Goal: Transaction & Acquisition: Register for event/course

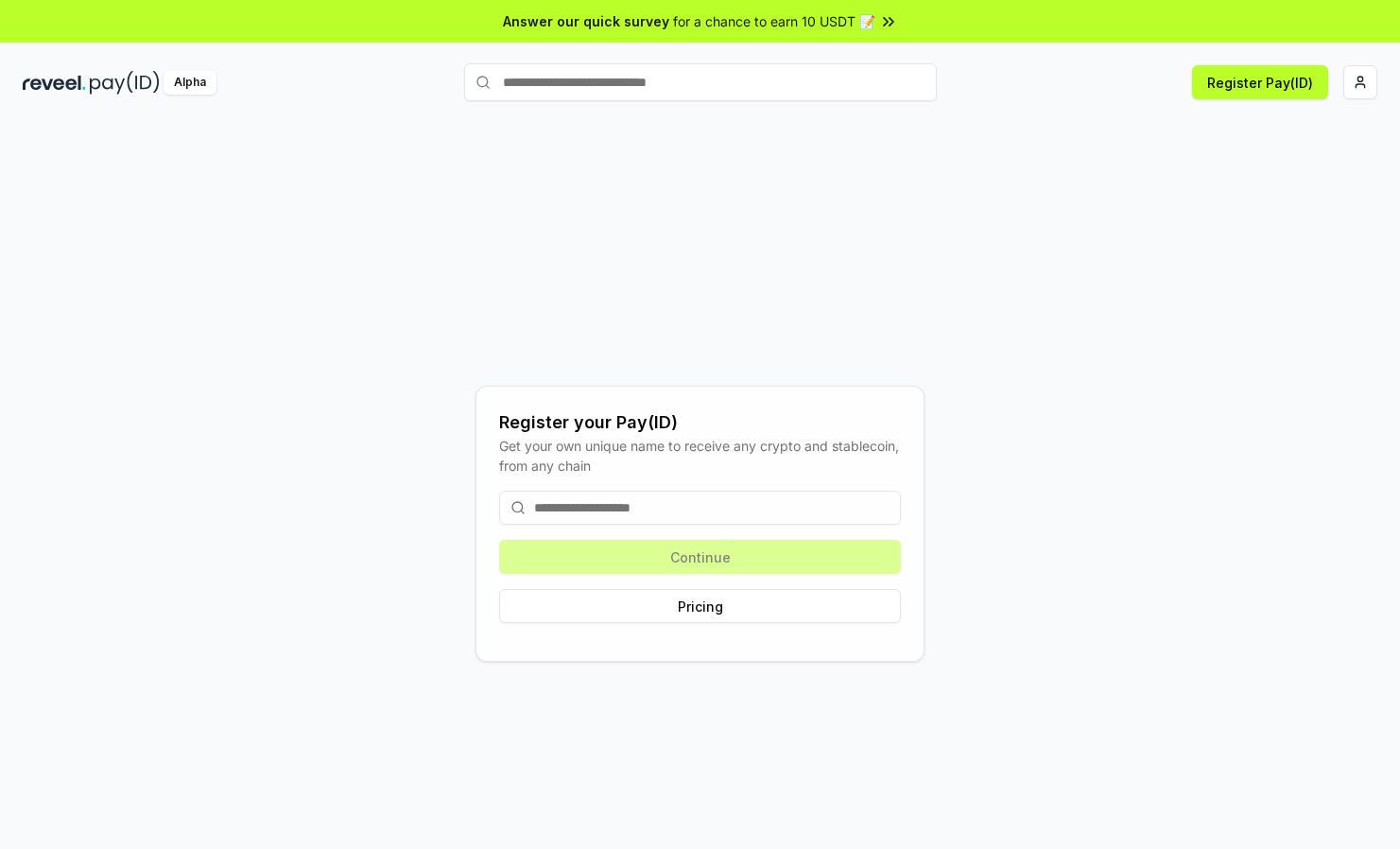
click at [638, 507] on input at bounding box center [699, 508] width 401 height 34
click at [903, 303] on div "Register your Pay(ID) Get your own unique name to receive any crypto and stable…" at bounding box center [700, 523] width 1354 height 758
click at [1270, 75] on button "Register Pay(ID)" at bounding box center [1259, 83] width 136 height 34
click at [646, 501] on input at bounding box center [699, 508] width 401 height 34
click at [1365, 76] on html "Answer our quick survey for a chance to earn 10 USDT 📝 Alpha Register Pay(ID) R…" at bounding box center [700, 424] width 1400 height 849
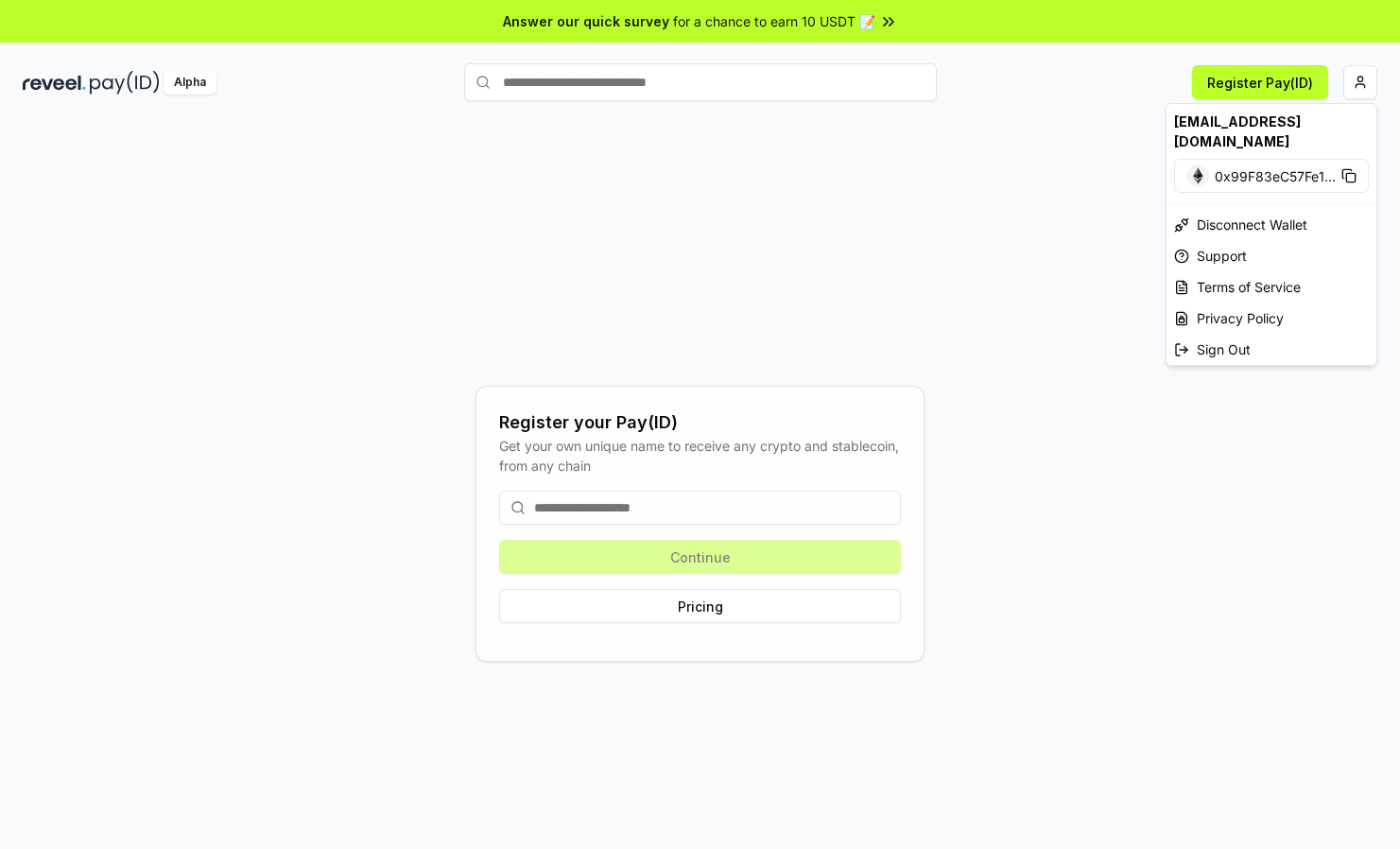
click at [853, 371] on html "Answer our quick survey for a chance to earn 10 USDT 📝 Alpha Register Pay(ID) R…" at bounding box center [700, 424] width 1400 height 849
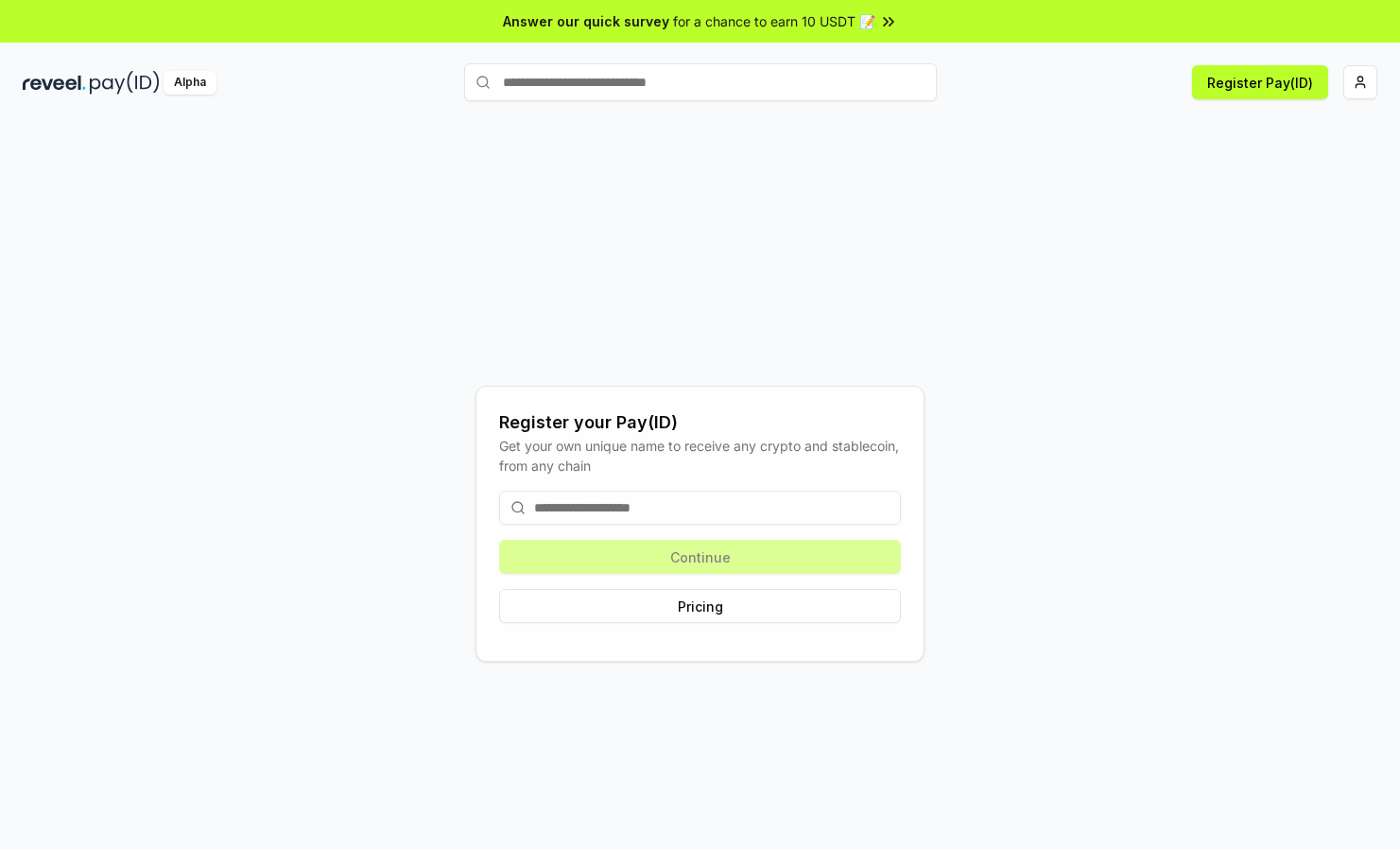
click at [619, 501] on input at bounding box center [699, 508] width 401 height 34
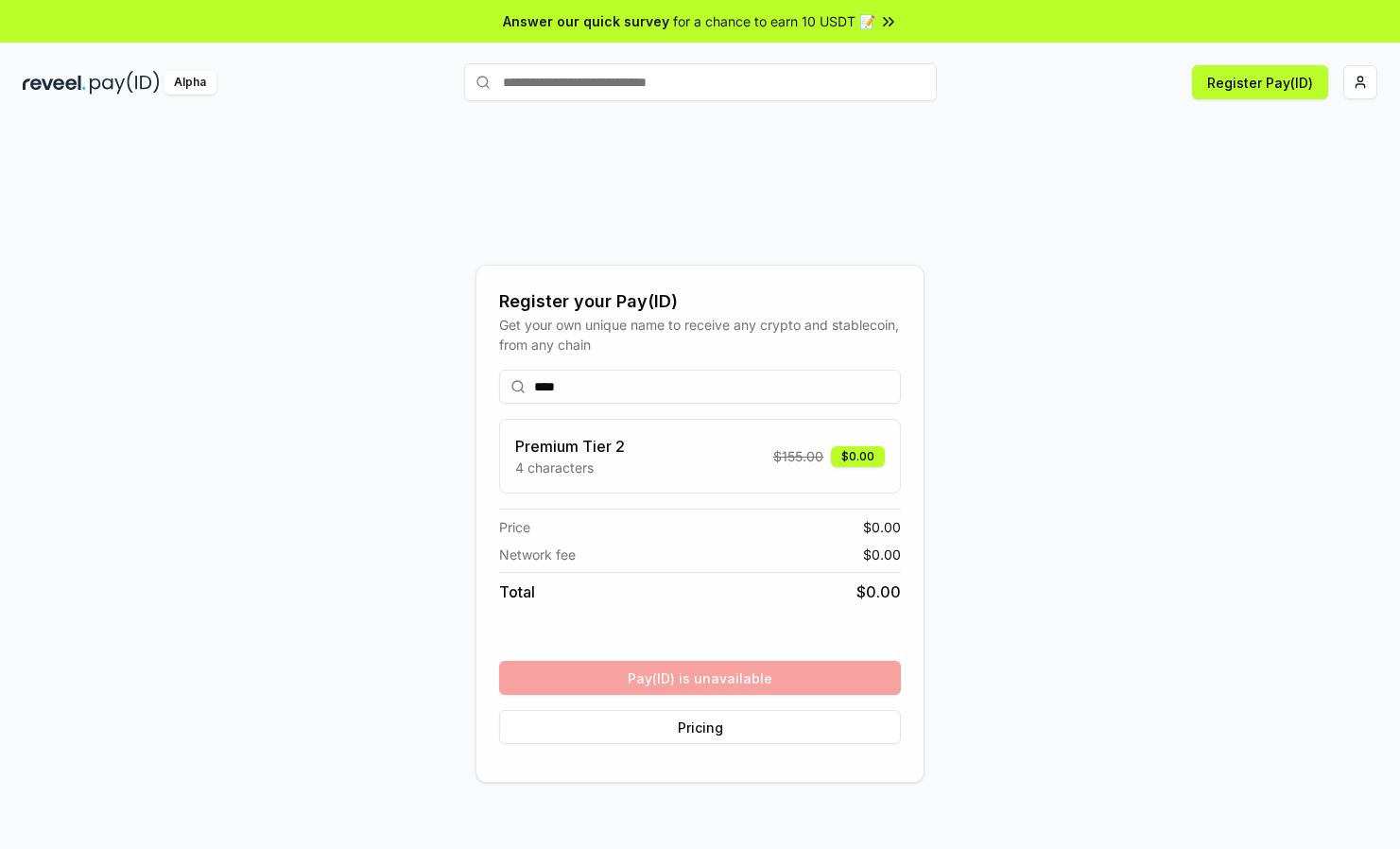
click at [600, 392] on input "****" at bounding box center [699, 387] width 401 height 34
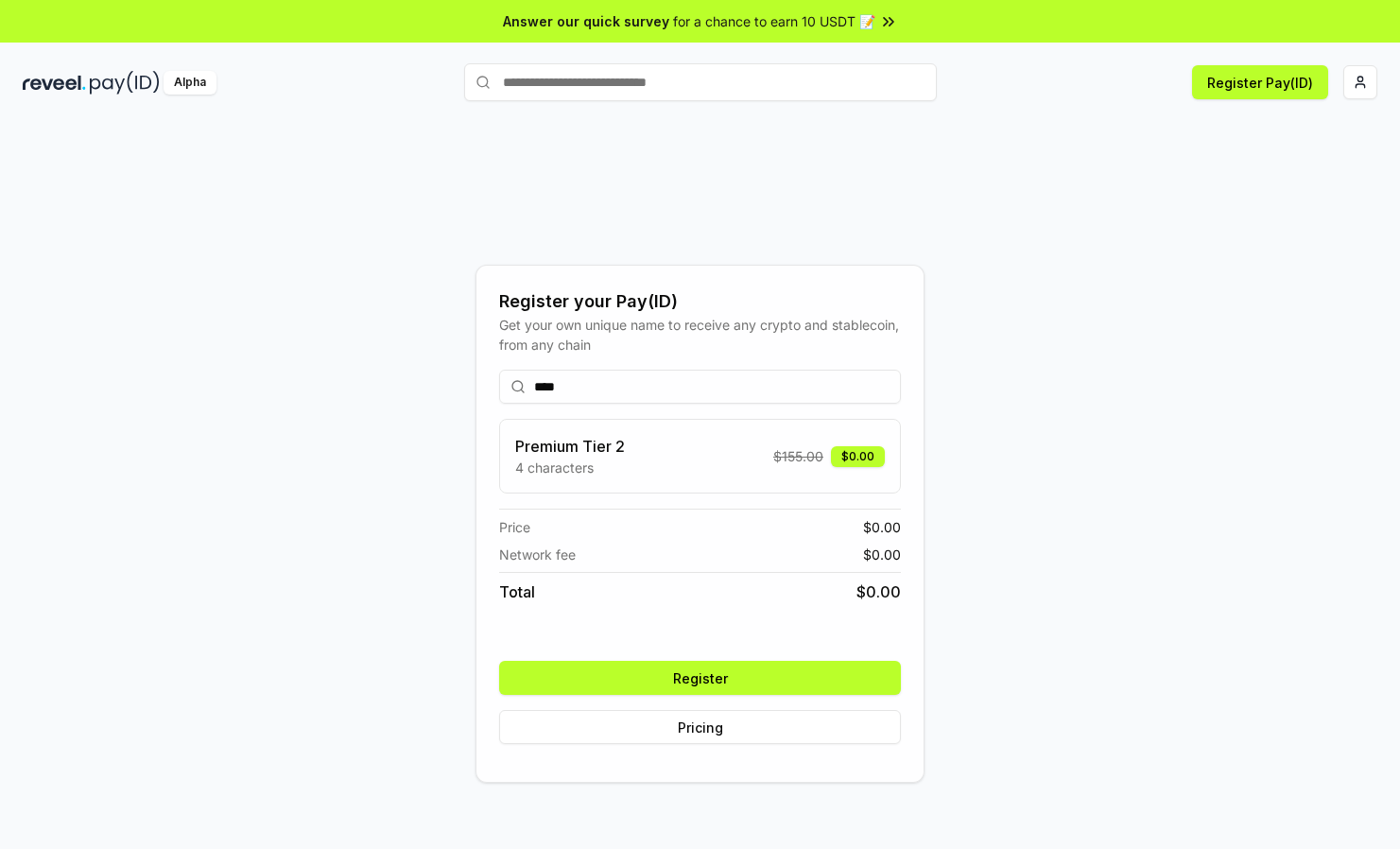
type input "****"
click at [704, 684] on button "Register" at bounding box center [699, 677] width 401 height 34
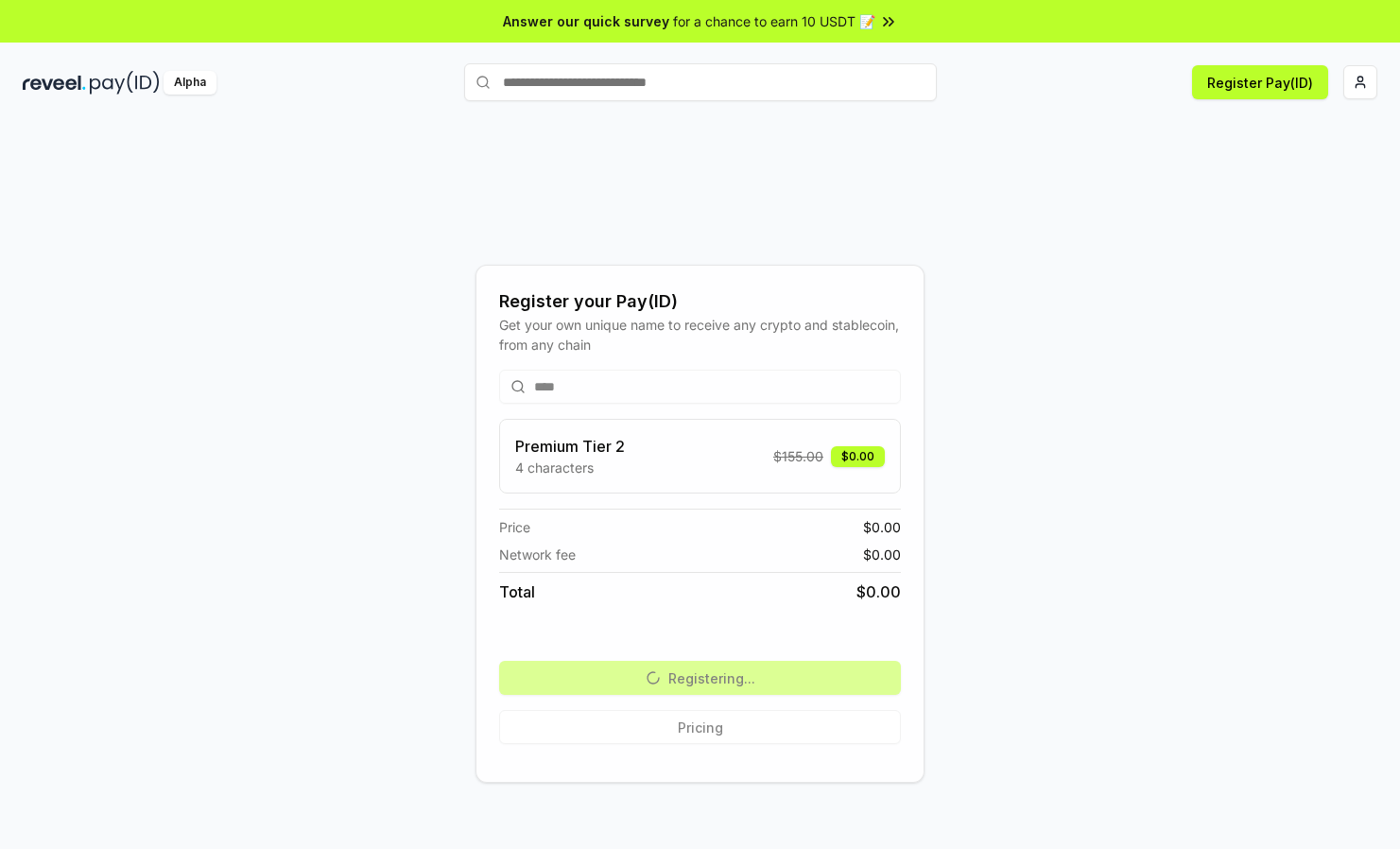
click at [1012, 214] on div "Register your Pay(ID) Get your own unique name to receive any crypto and stable…" at bounding box center [700, 523] width 1354 height 758
click at [1106, 421] on div "Register your Pay(ID) Get your own unique name to receive any crypto and stable…" at bounding box center [700, 523] width 1354 height 758
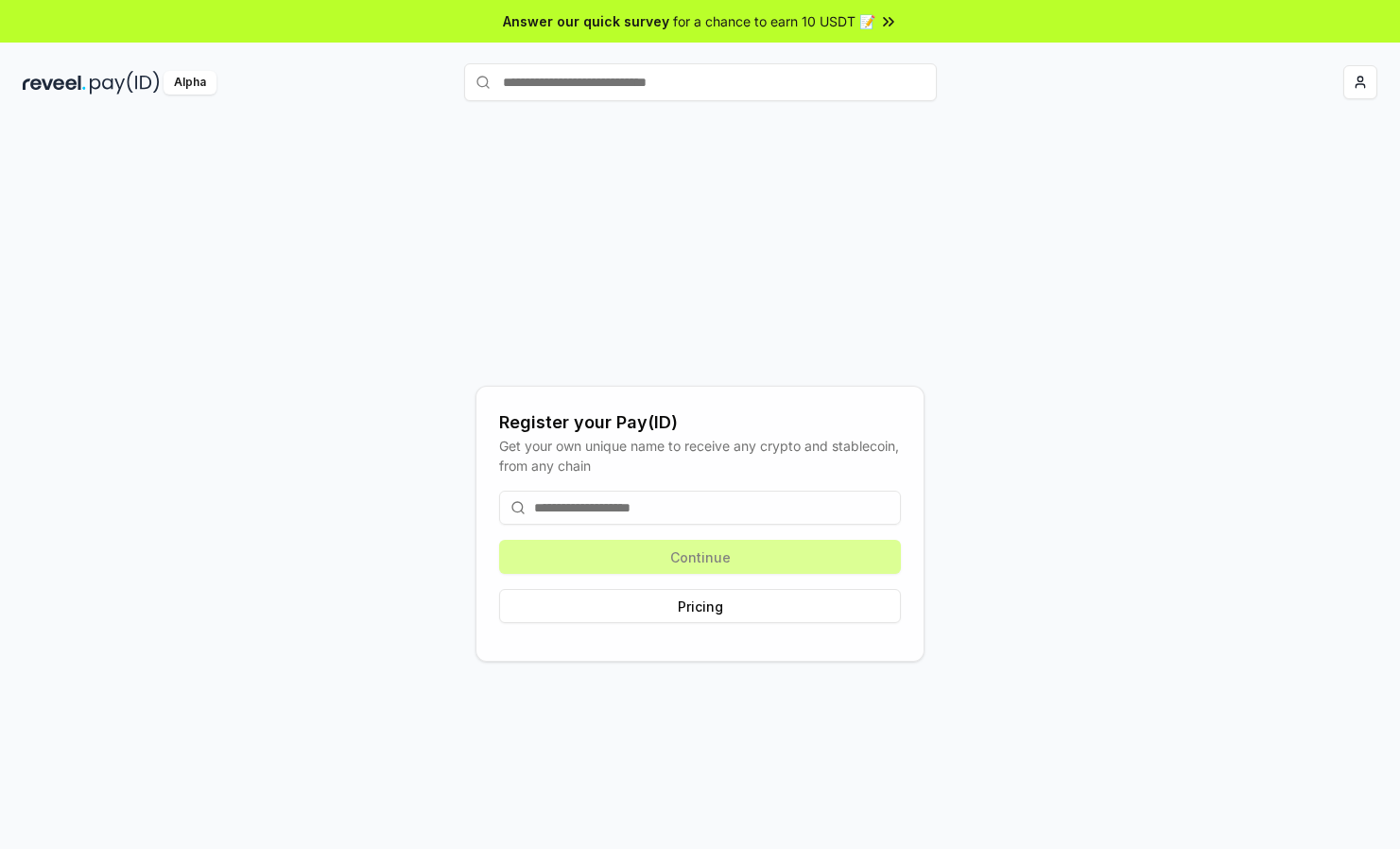
click at [652, 494] on input at bounding box center [699, 508] width 401 height 34
click at [652, 495] on input at bounding box center [699, 508] width 401 height 34
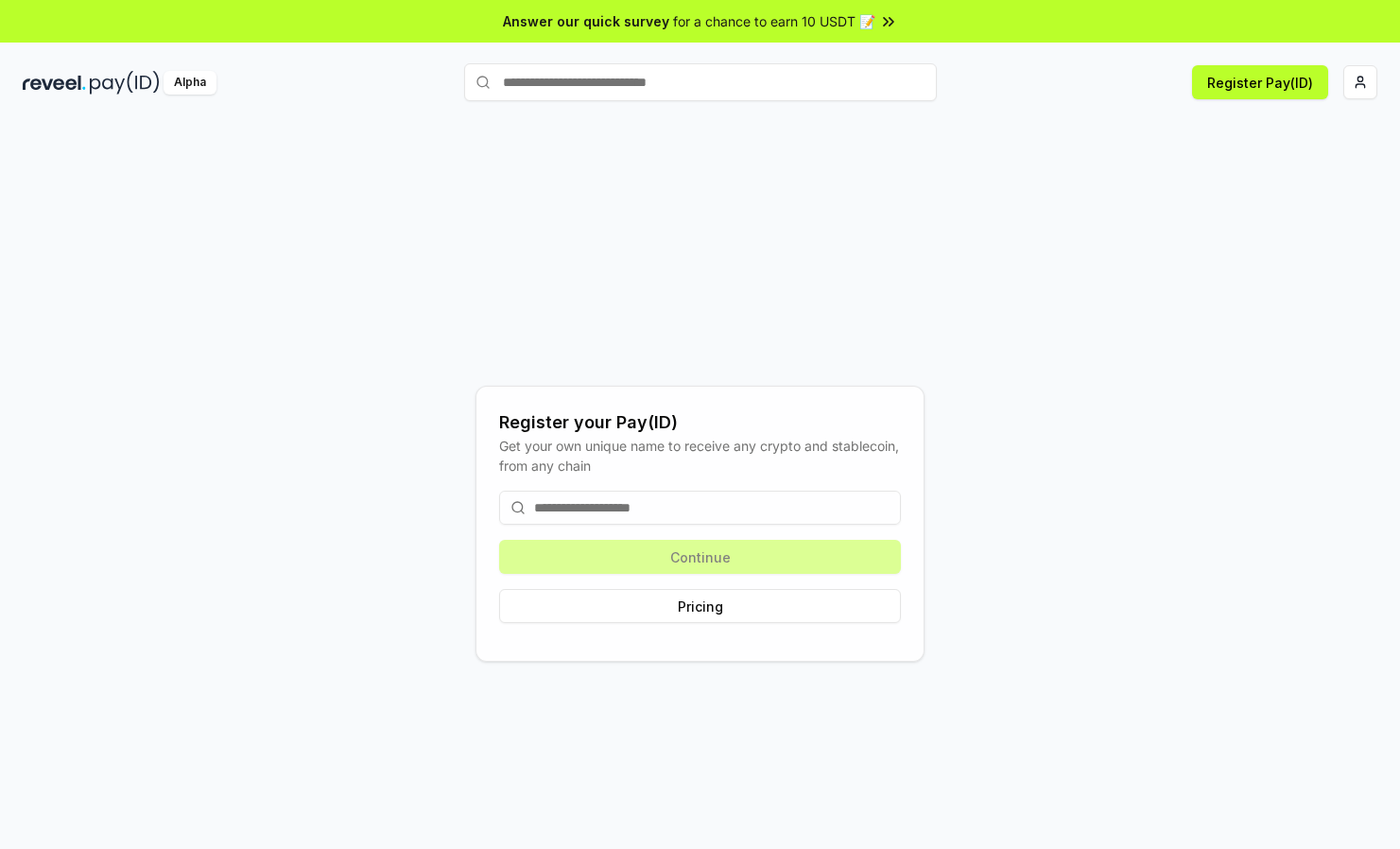
click at [652, 495] on input at bounding box center [699, 508] width 401 height 34
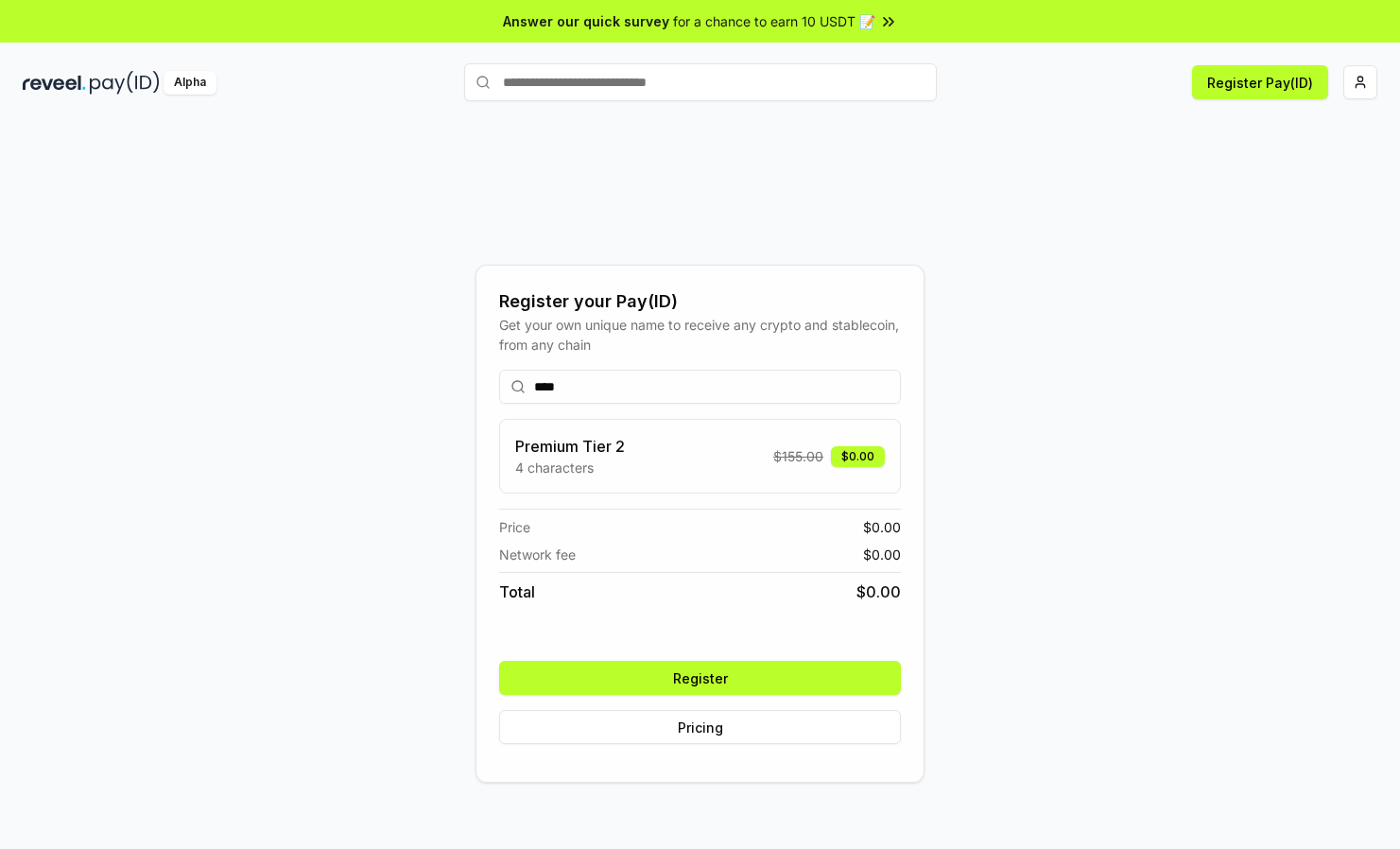
type input "****"
click at [673, 439] on div "Premium Tier 2 4 characters $ 155.00 $0.00" at bounding box center [700, 455] width 370 height 43
click at [712, 665] on button "Register" at bounding box center [699, 677] width 401 height 34
